Goal: Transaction & Acquisition: Purchase product/service

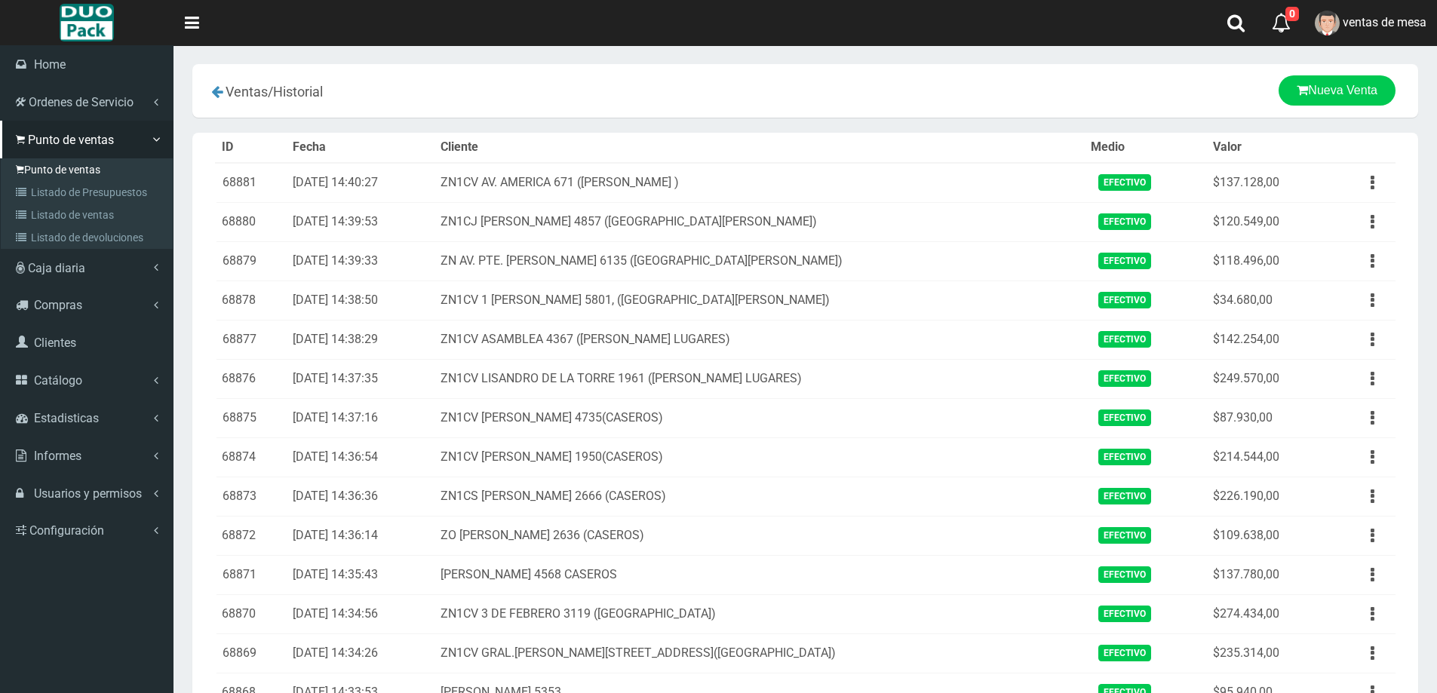
scroll to position [603, 0]
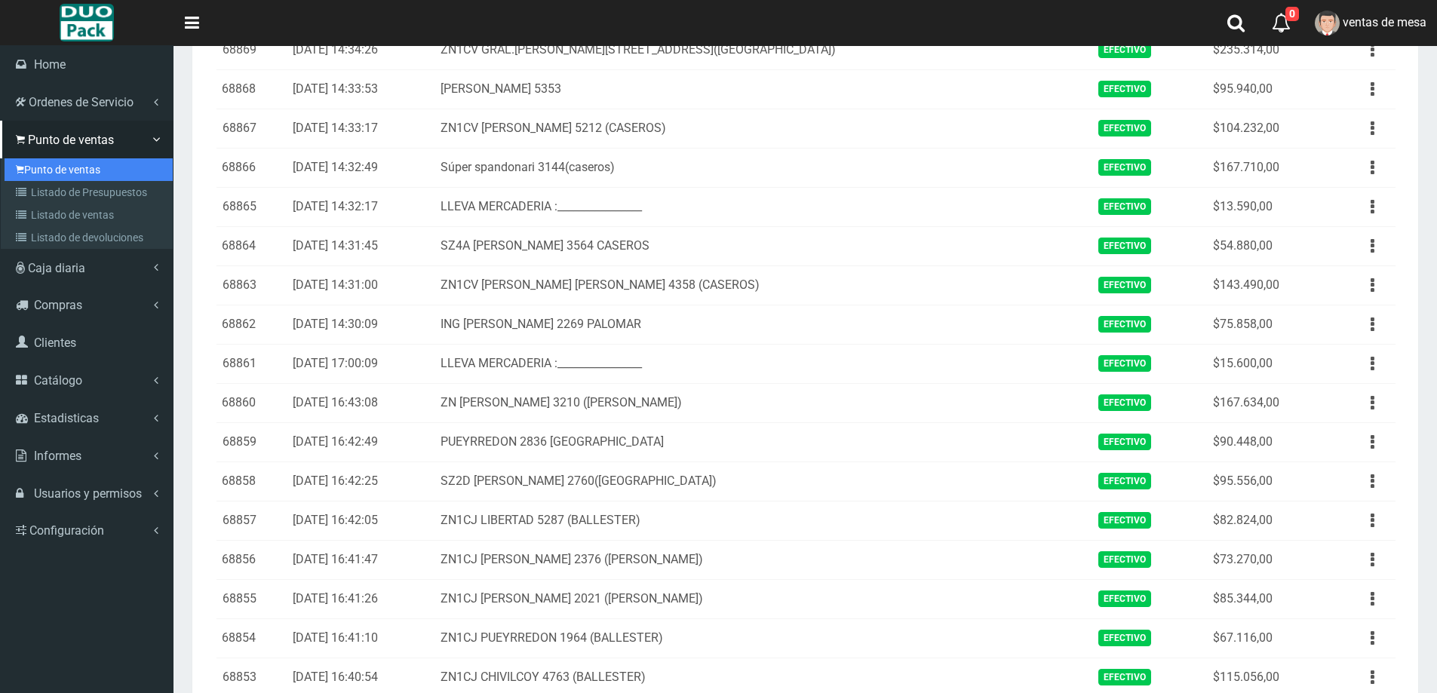
click at [52, 174] on link "Punto de ventas" at bounding box center [89, 169] width 168 height 23
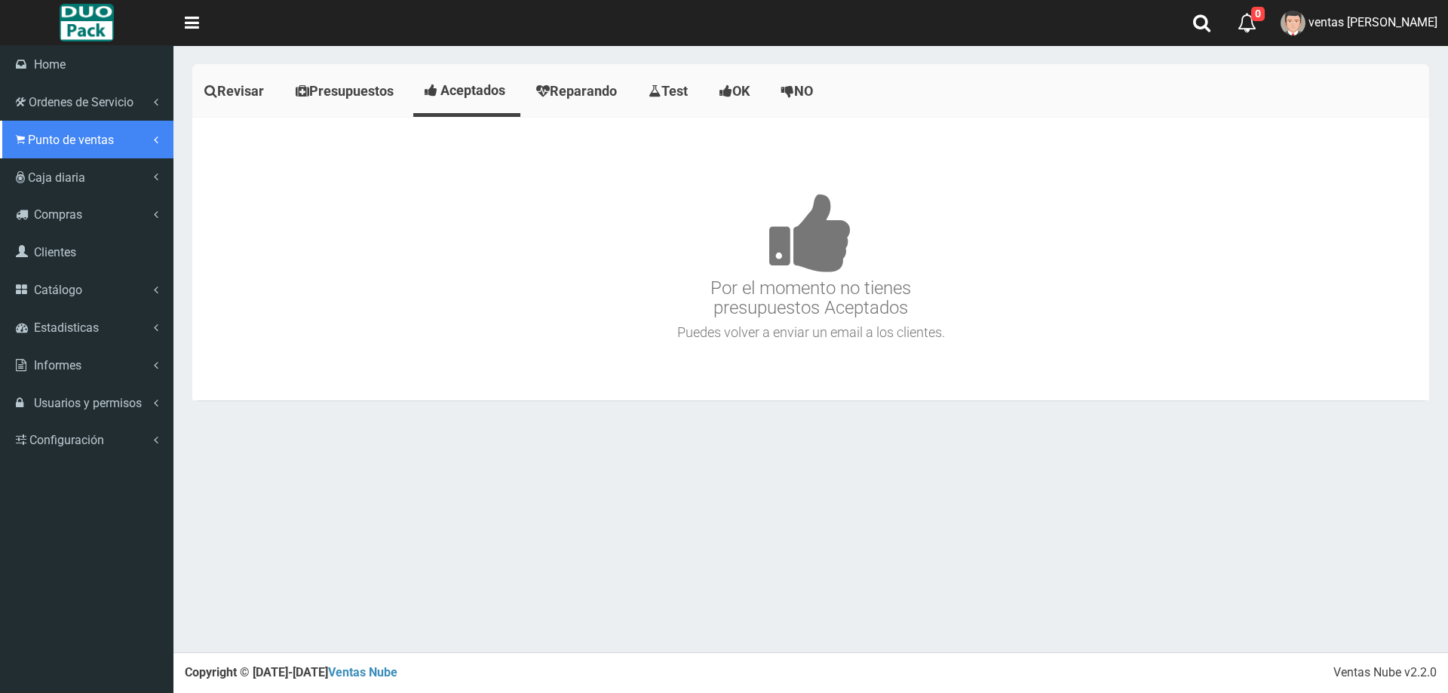
click at [31, 136] on span "Punto de ventas" at bounding box center [71, 140] width 86 height 14
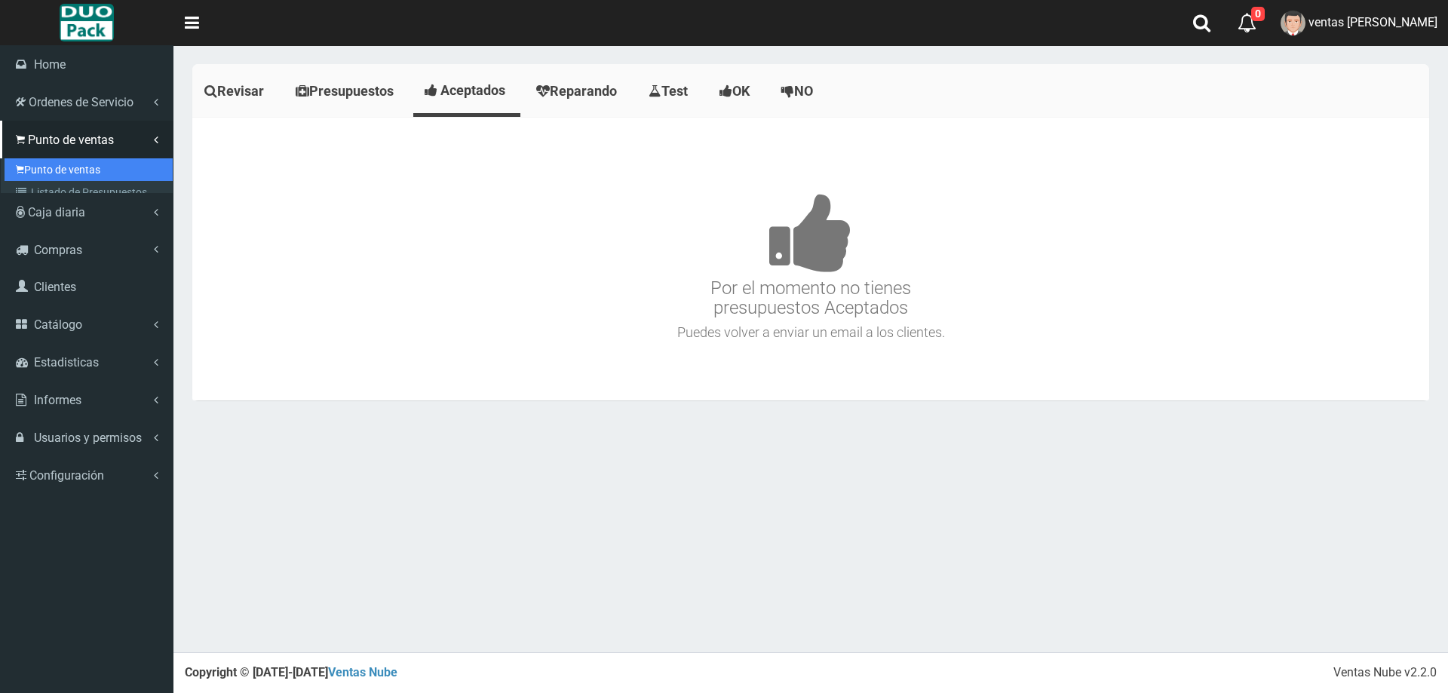
click at [75, 166] on link "Punto de ventas" at bounding box center [89, 169] width 168 height 23
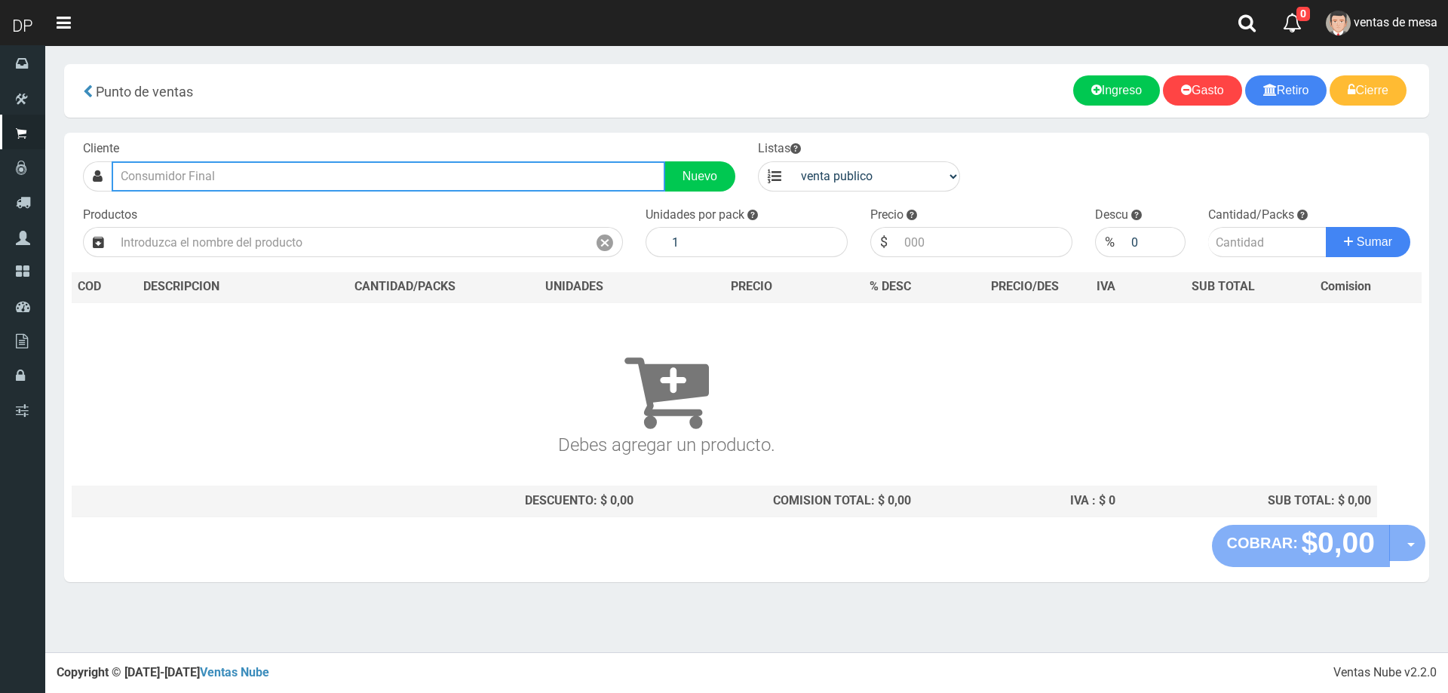
click at [369, 176] on input "text" at bounding box center [389, 176] width 554 height 30
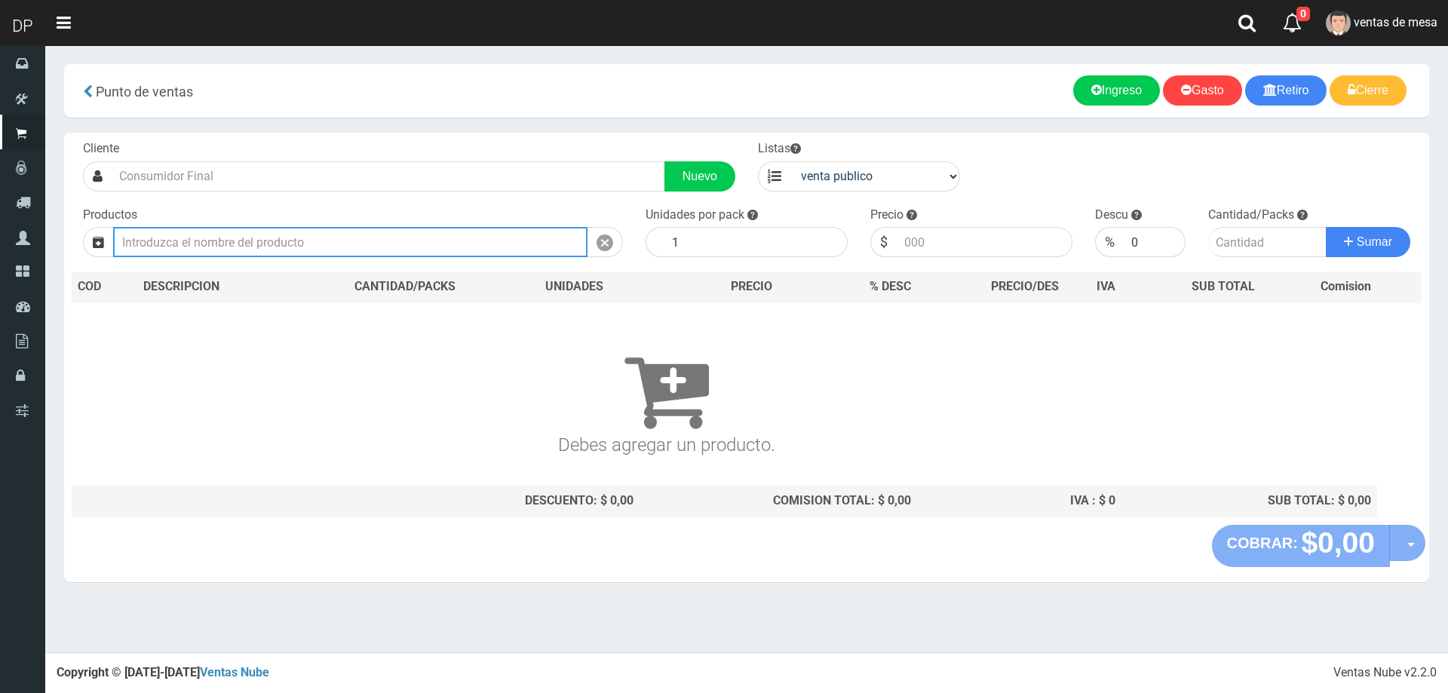
click at [365, 240] on input "text" at bounding box center [350, 242] width 474 height 30
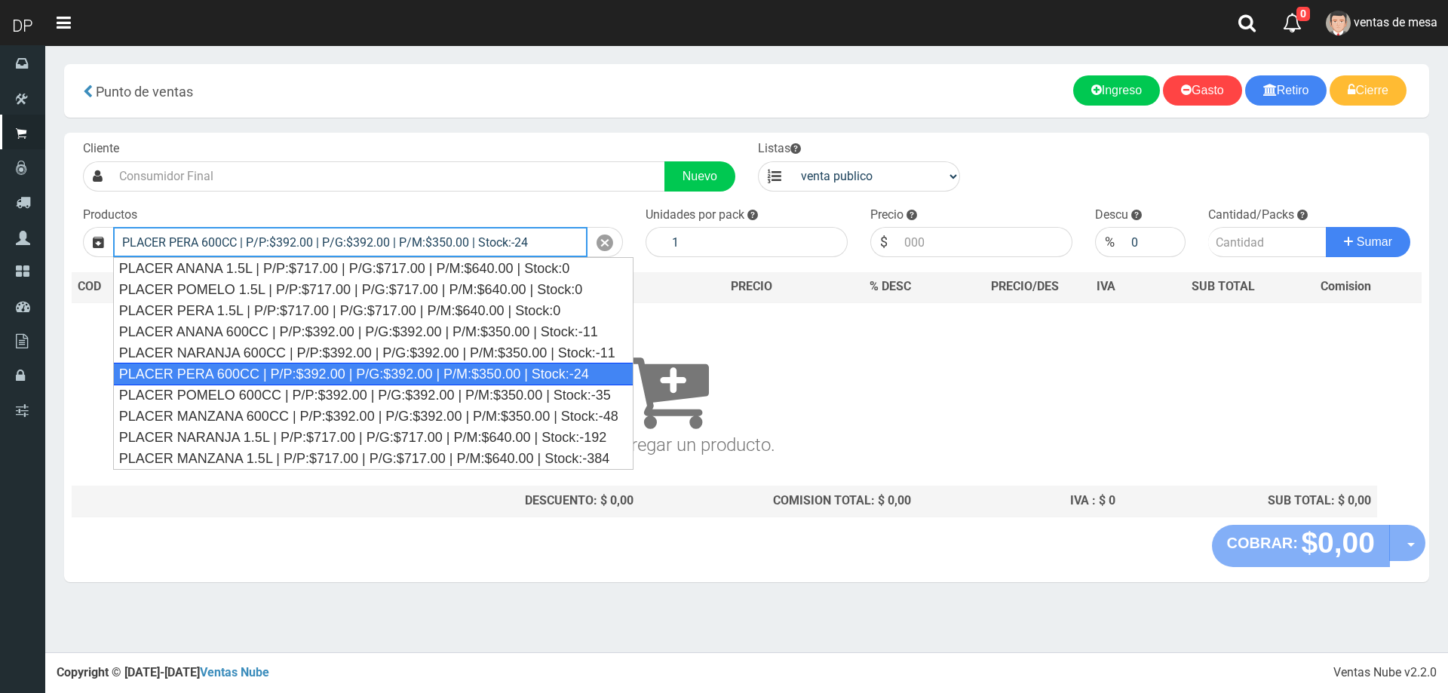
type input "PLACER PERA 600CC | P/P:$392.00 | P/G:$392.00 | P/M:$350.00 | Stock:-24"
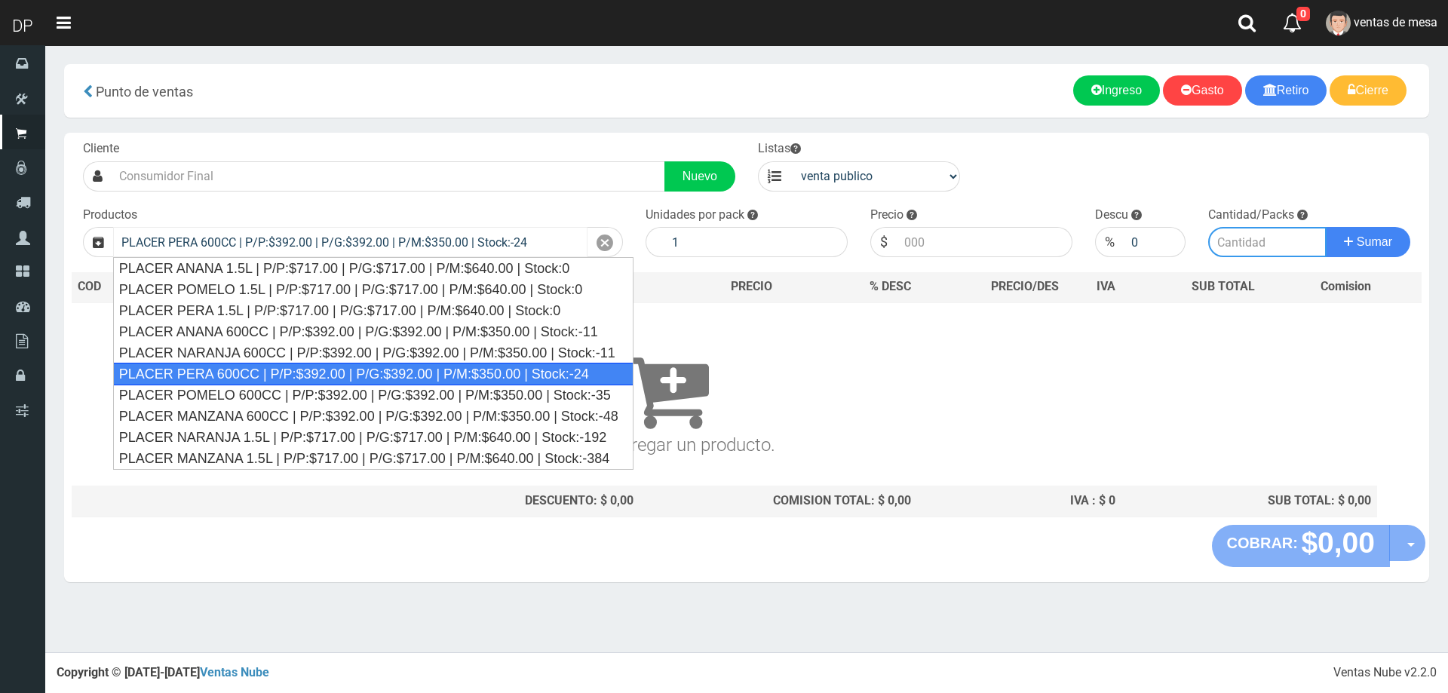
type input "12"
type input "392.00"
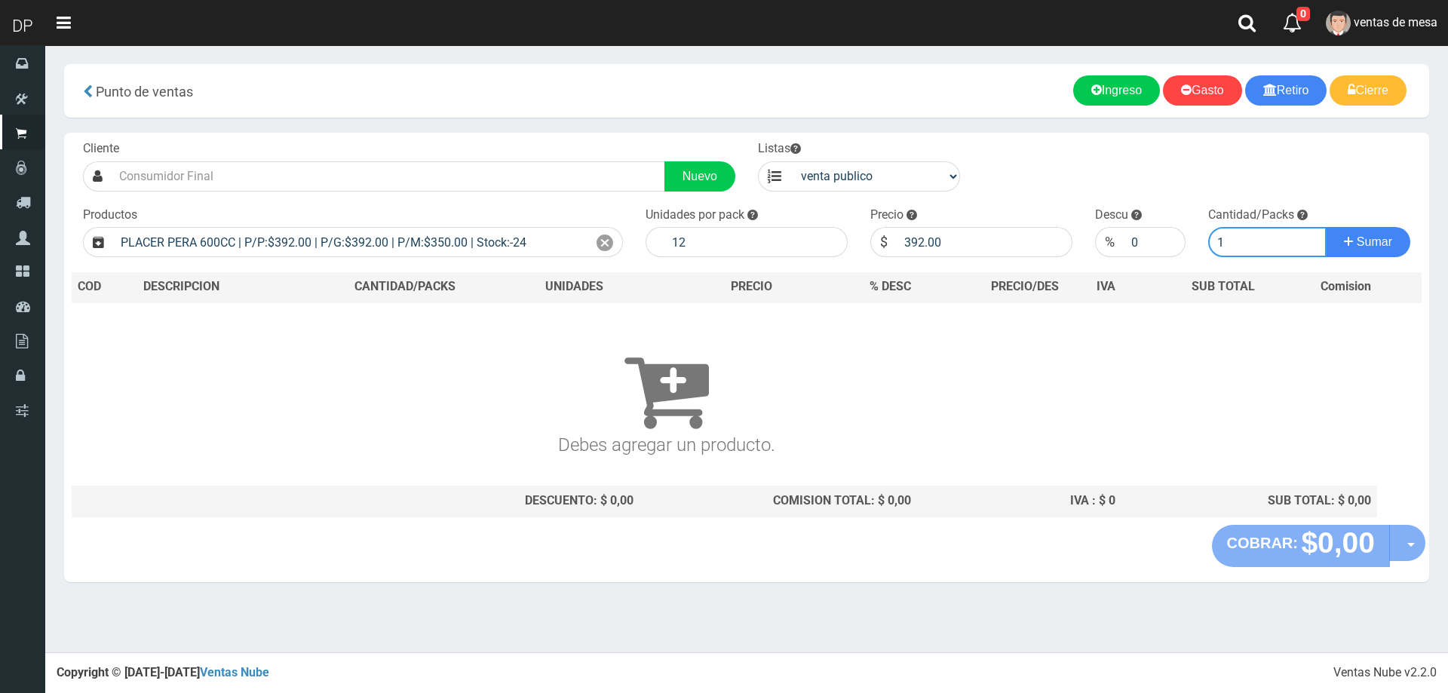
type input "1"
click at [1326, 227] on button "Sumar" at bounding box center [1368, 242] width 84 height 30
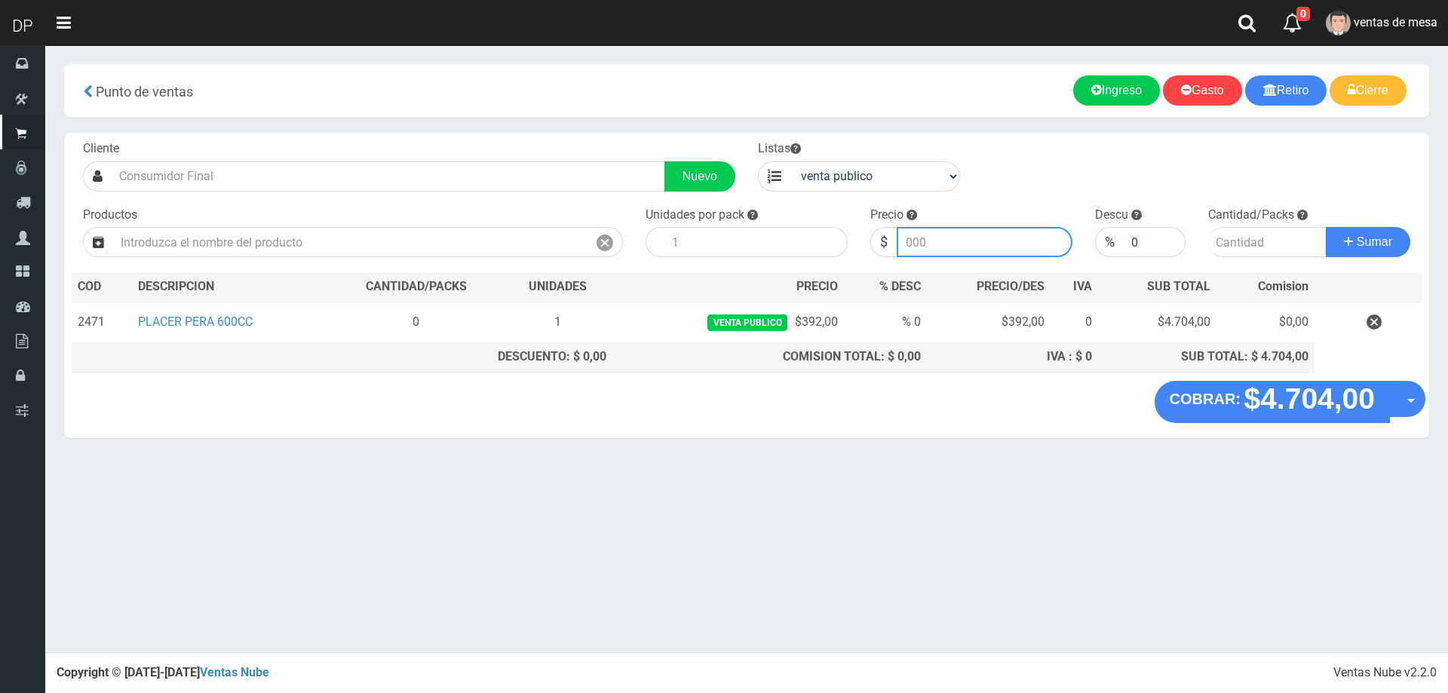
click at [922, 247] on input "number" at bounding box center [985, 242] width 176 height 30
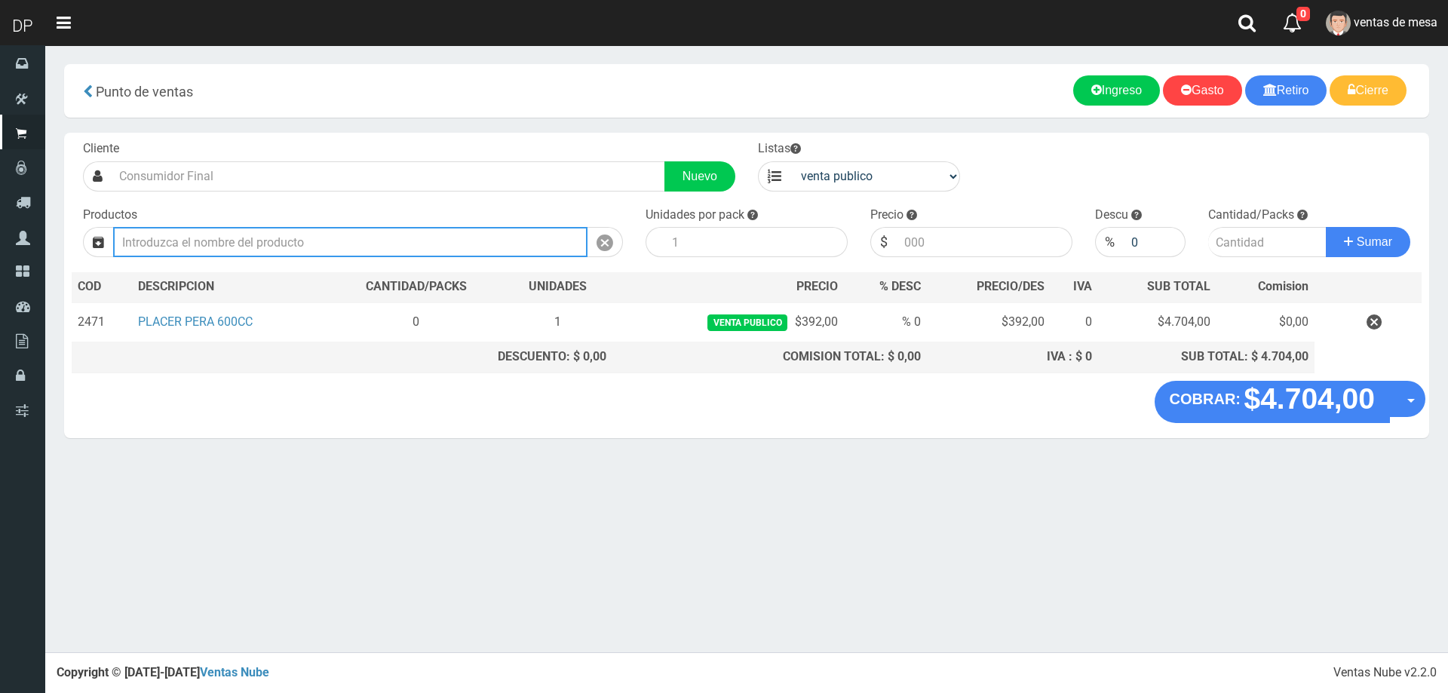
click at [465, 248] on input "text" at bounding box center [350, 242] width 474 height 30
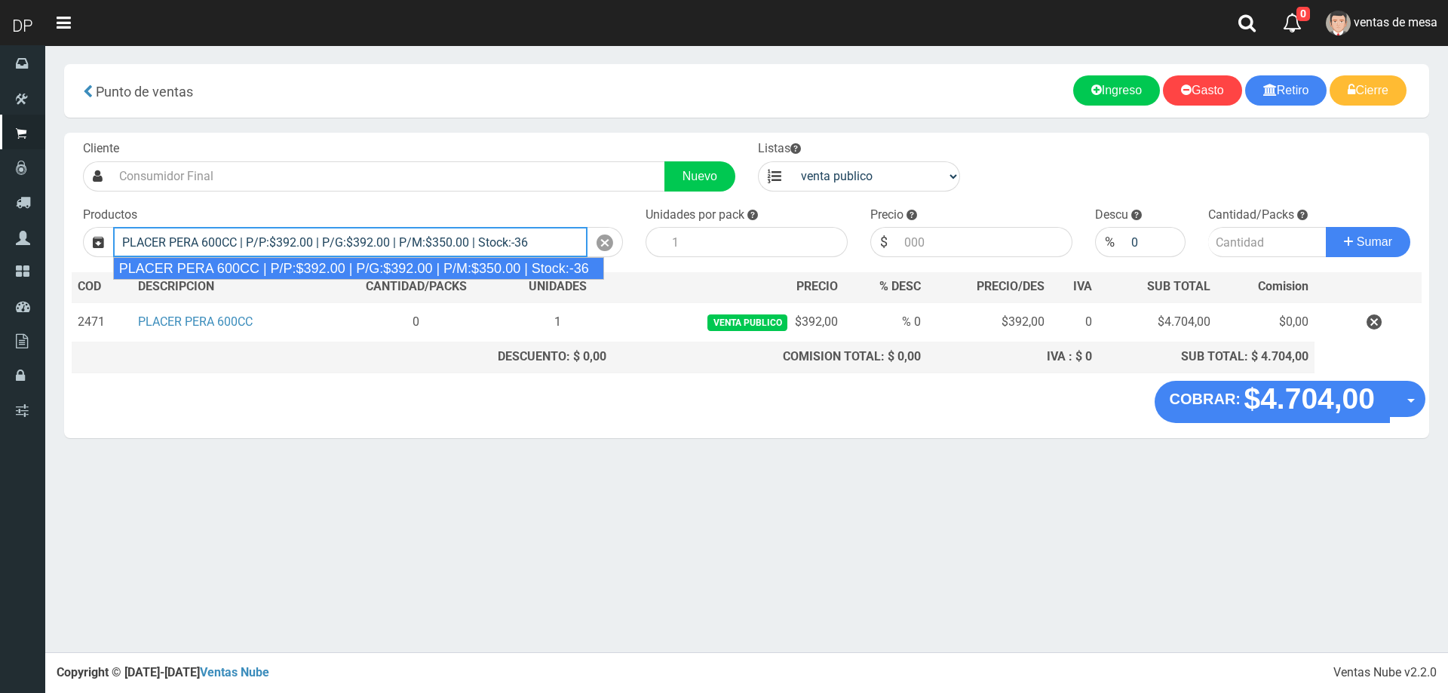
type input "PLACER PERA 600CC | P/P:$392.00 | P/G:$392.00 | P/M:$350.00 | Stock:-36"
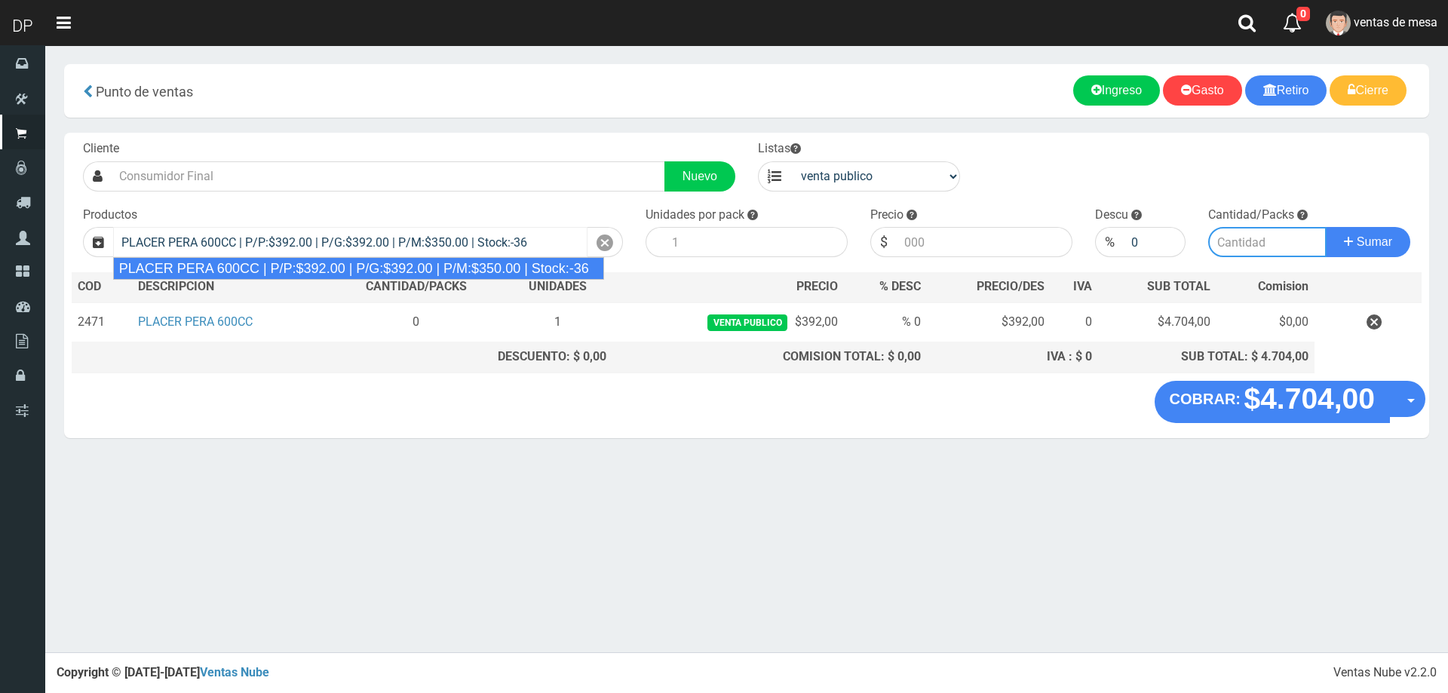
type input "12"
type input "392.00"
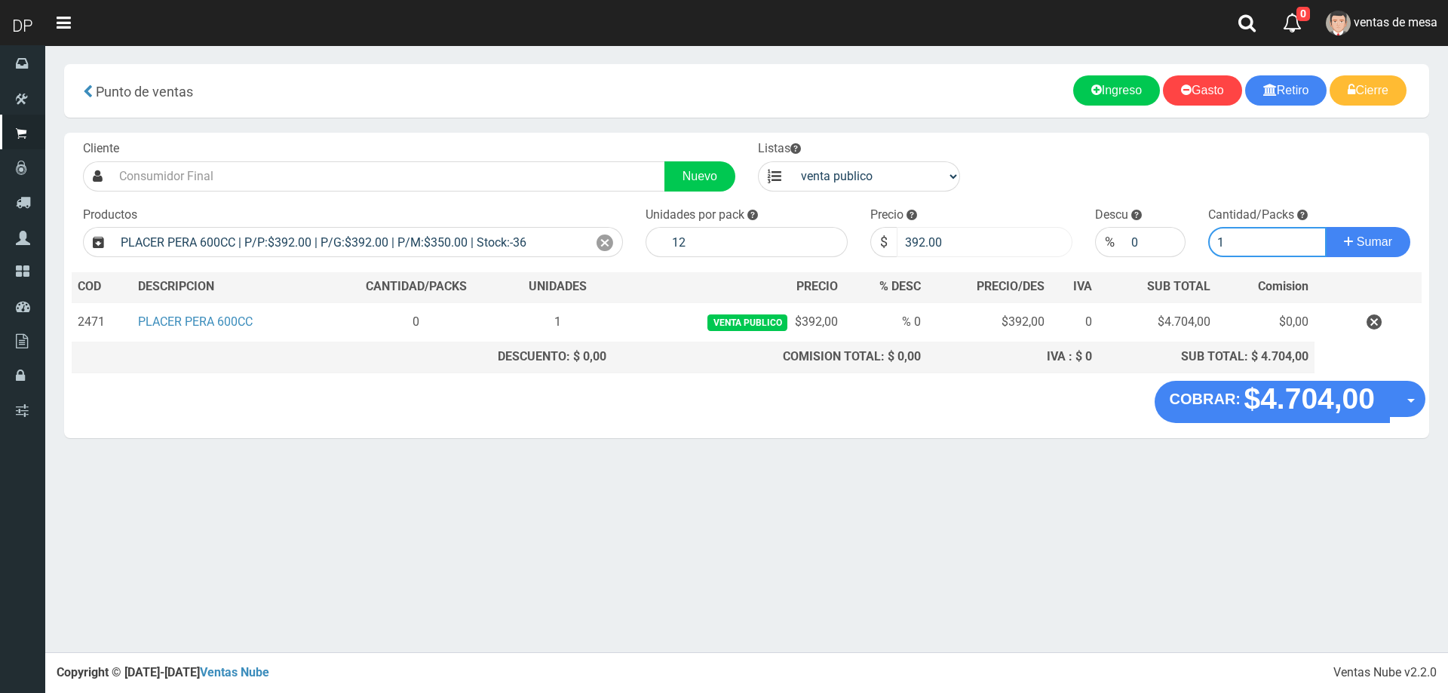
type input "1"
click at [931, 231] on input "392.00" at bounding box center [985, 242] width 176 height 30
type input "367"
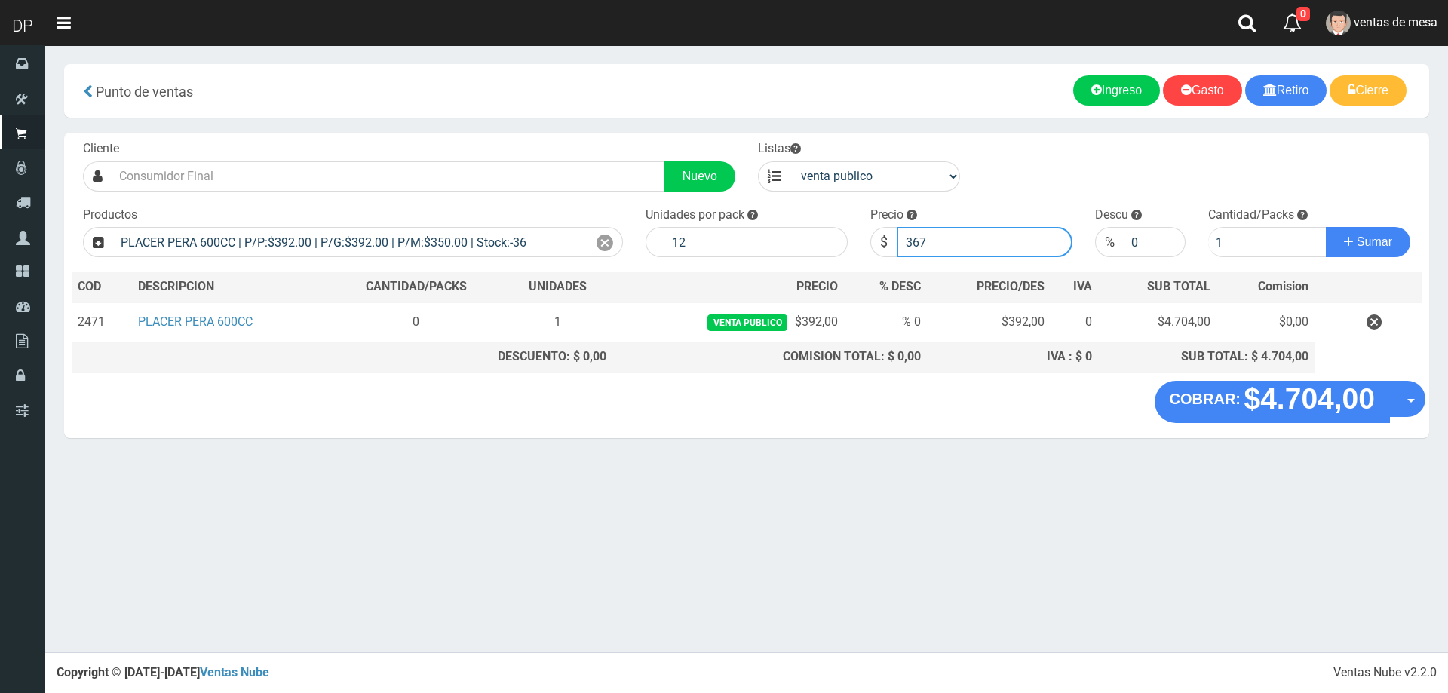
click at [1326, 227] on button "Sumar" at bounding box center [1368, 242] width 84 height 30
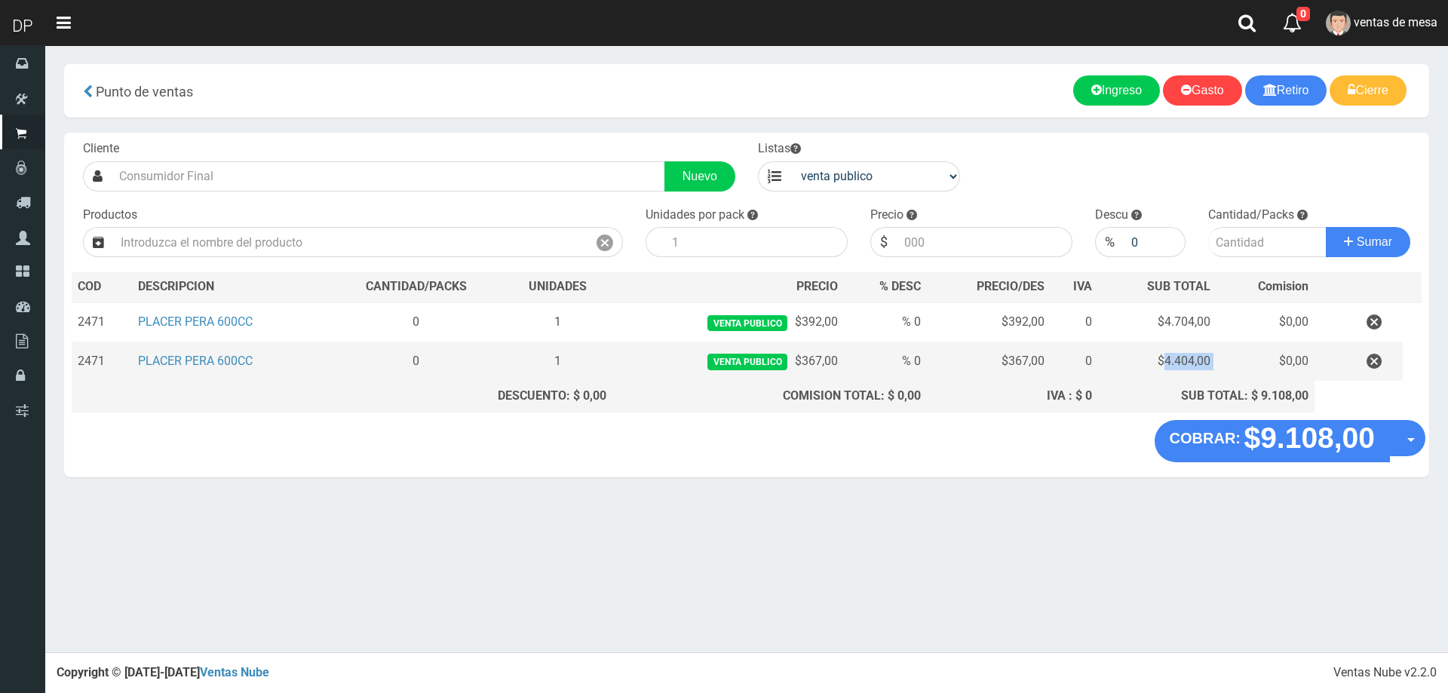
drag, startPoint x: 1161, startPoint y: 357, endPoint x: 1219, endPoint y: 354, distance: 58.2
click at [1219, 354] on tr "2471 PLACER PERA 600CC 0 1 venta publico $367,00 % 0 $367,00 0 $4.404,00 $0,00" at bounding box center [747, 361] width 1350 height 39
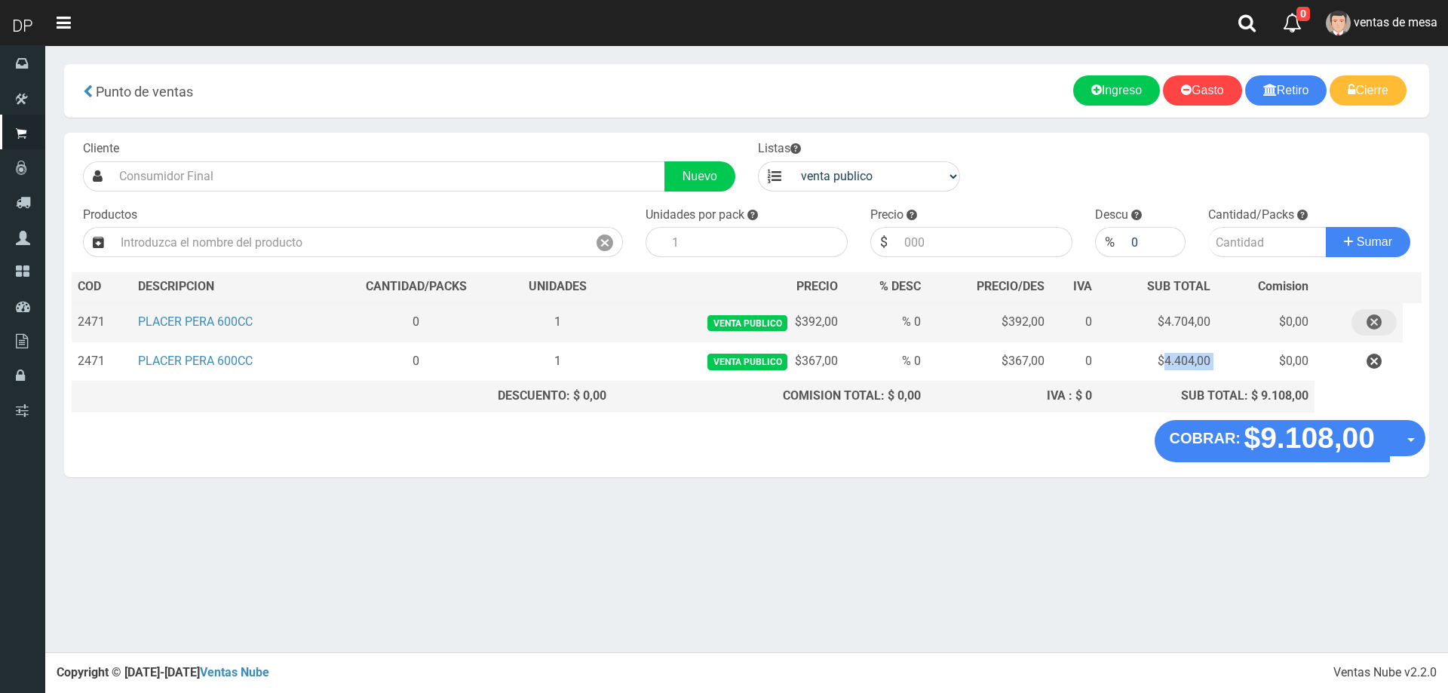
click at [1370, 321] on icon "button" at bounding box center [1374, 322] width 15 height 26
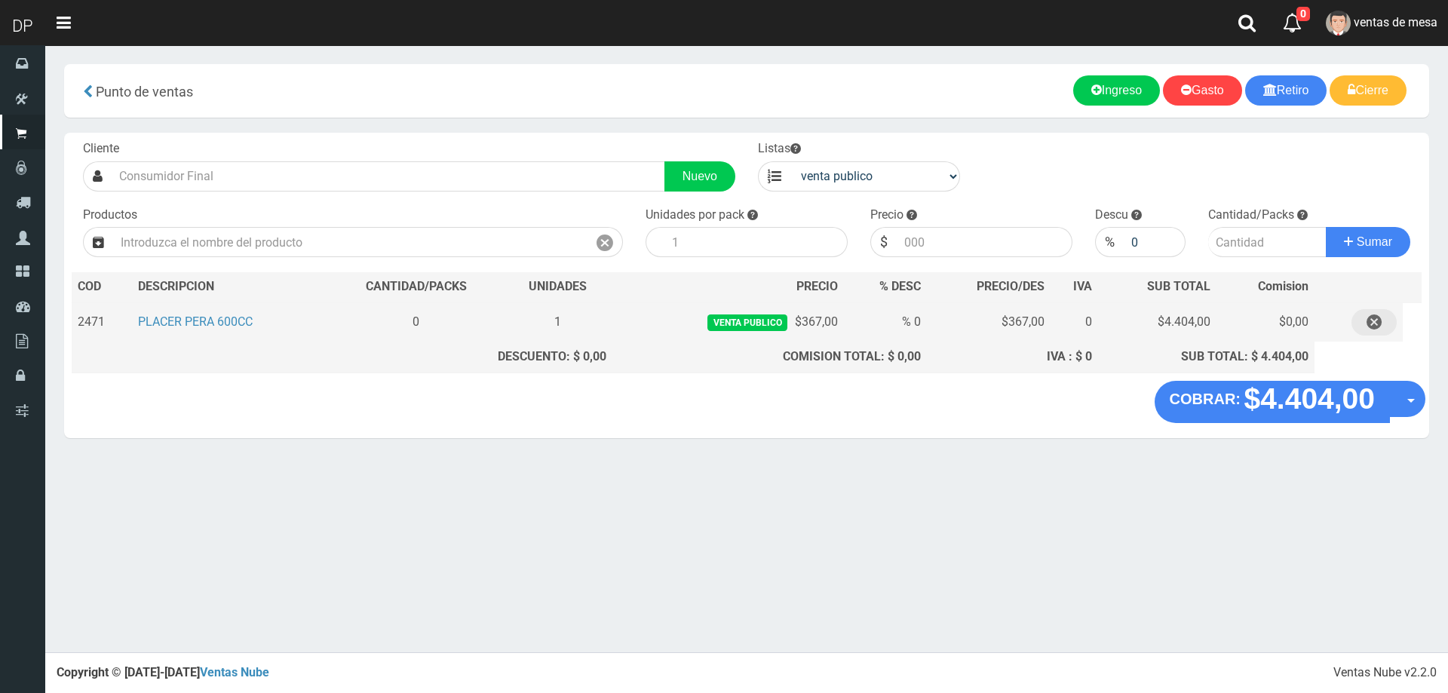
click at [1382, 329] on icon "button" at bounding box center [1374, 322] width 15 height 26
